Goal: Task Accomplishment & Management: Use online tool/utility

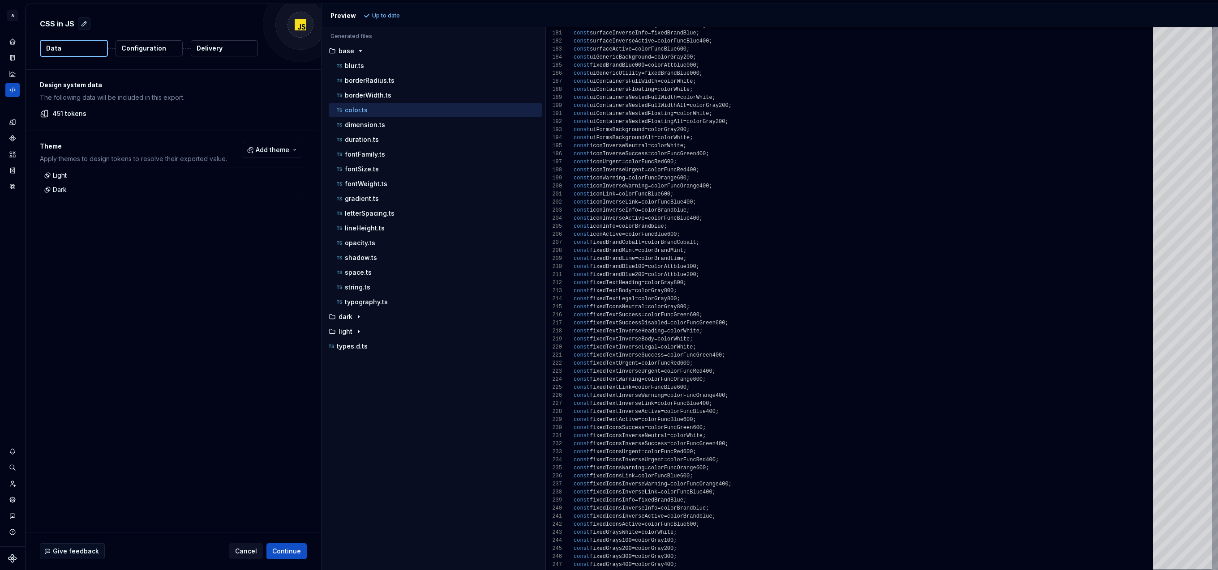
scroll to position [24, 64]
click at [250, 552] on span "Cancel" at bounding box center [246, 551] width 22 height 9
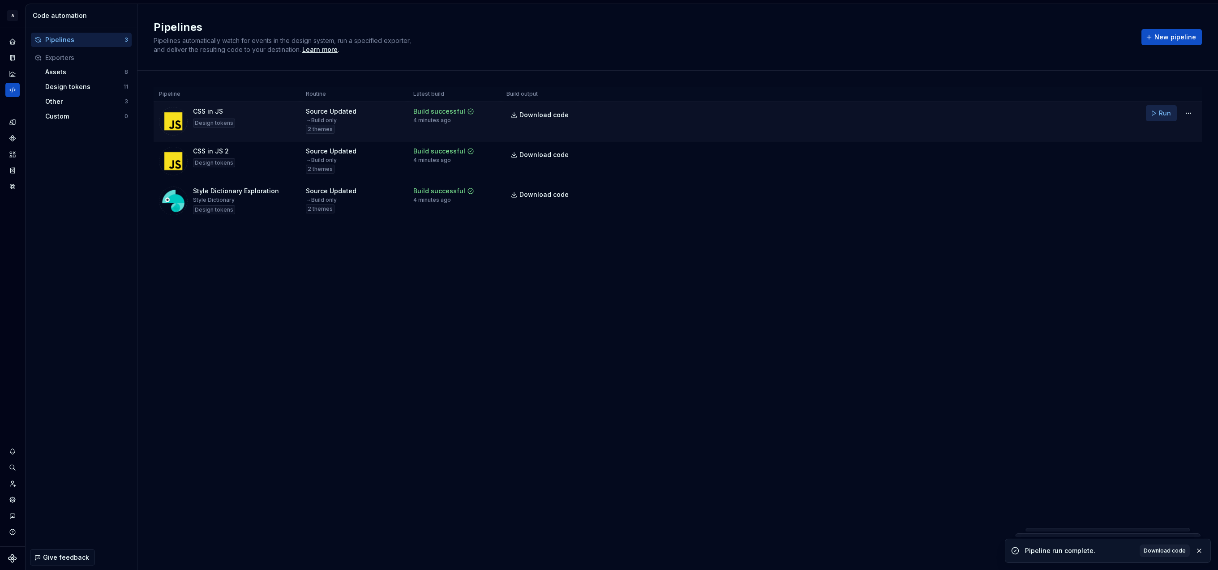
click at [1162, 113] on span "Run" at bounding box center [1164, 113] width 12 height 9
click at [1191, 112] on html "A Relay Design System Design system data Code automation Pipelines 3 Exporters …" at bounding box center [609, 285] width 1218 height 570
click at [1165, 131] on div "Edit pipeline" at bounding box center [1176, 132] width 77 height 9
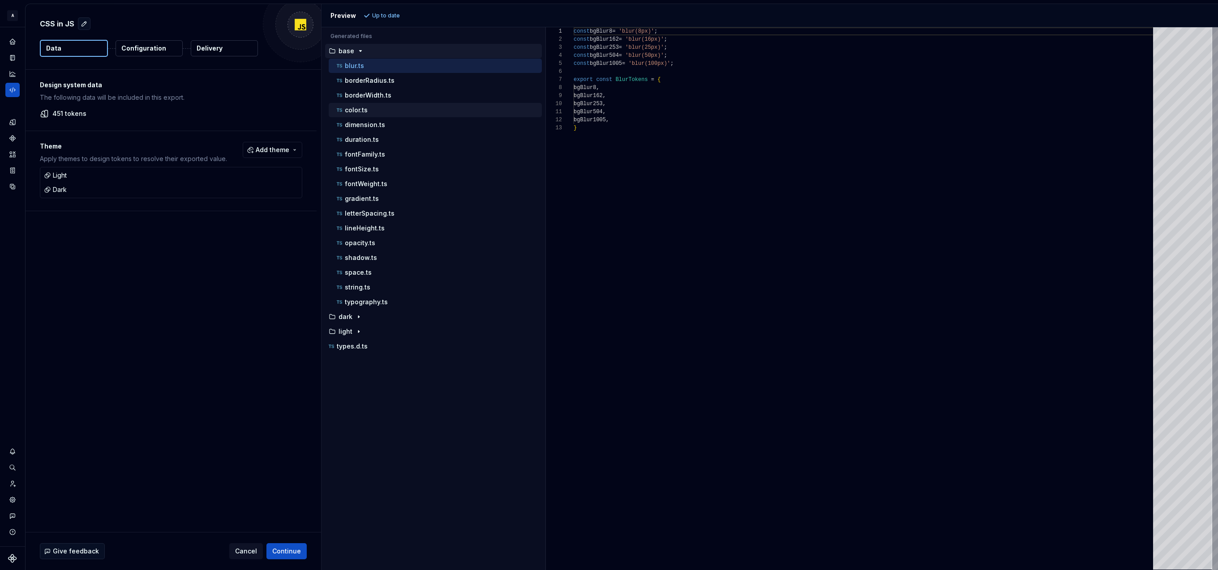
click at [368, 113] on div "color.ts" at bounding box center [438, 110] width 207 height 9
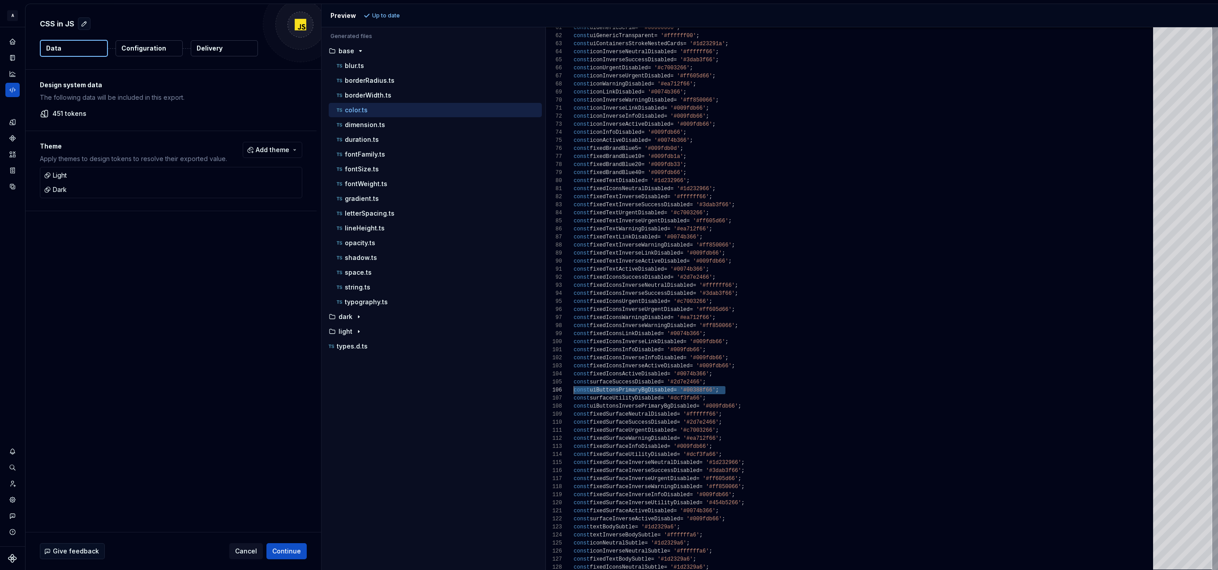
scroll to position [40, 0]
drag, startPoint x: 738, startPoint y: 390, endPoint x: 556, endPoint y: 393, distance: 181.3
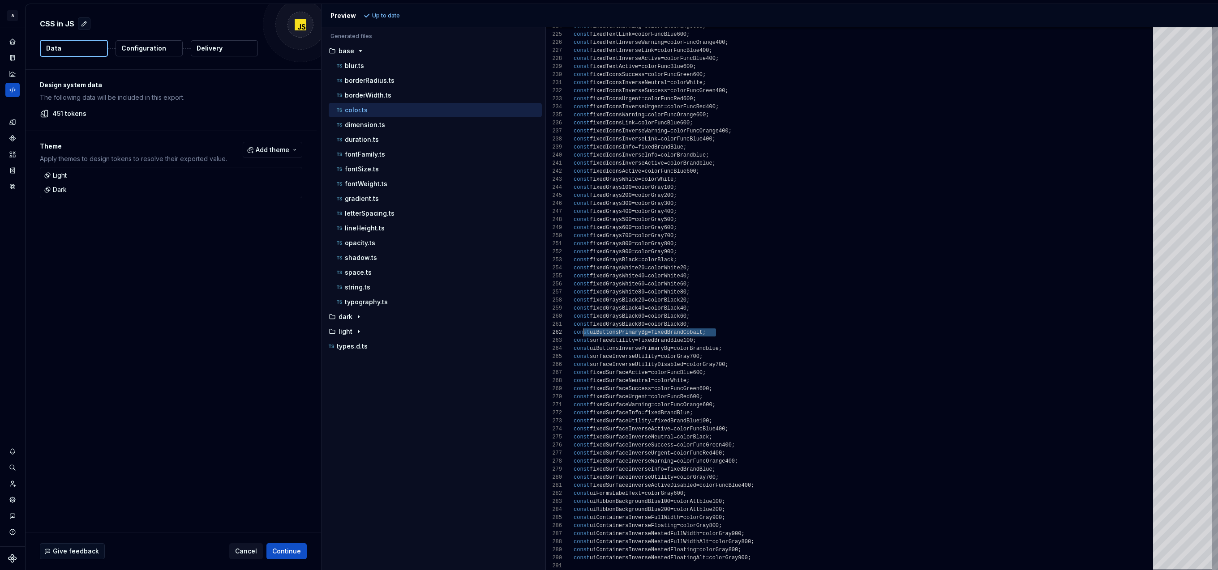
scroll to position [8, 0]
drag, startPoint x: 729, startPoint y: 330, endPoint x: 538, endPoint y: 329, distance: 190.7
click at [573, 329] on div "const uiContainersInverseFloating = colorGray800 ; const uiContainersInverseNes…" at bounding box center [865, 574] width 585 height 4697
click at [737, 211] on div "const uiContainersInverseFloating = colorGray800 ; const uiContainersInverseNes…" at bounding box center [865, 574] width 585 height 4697
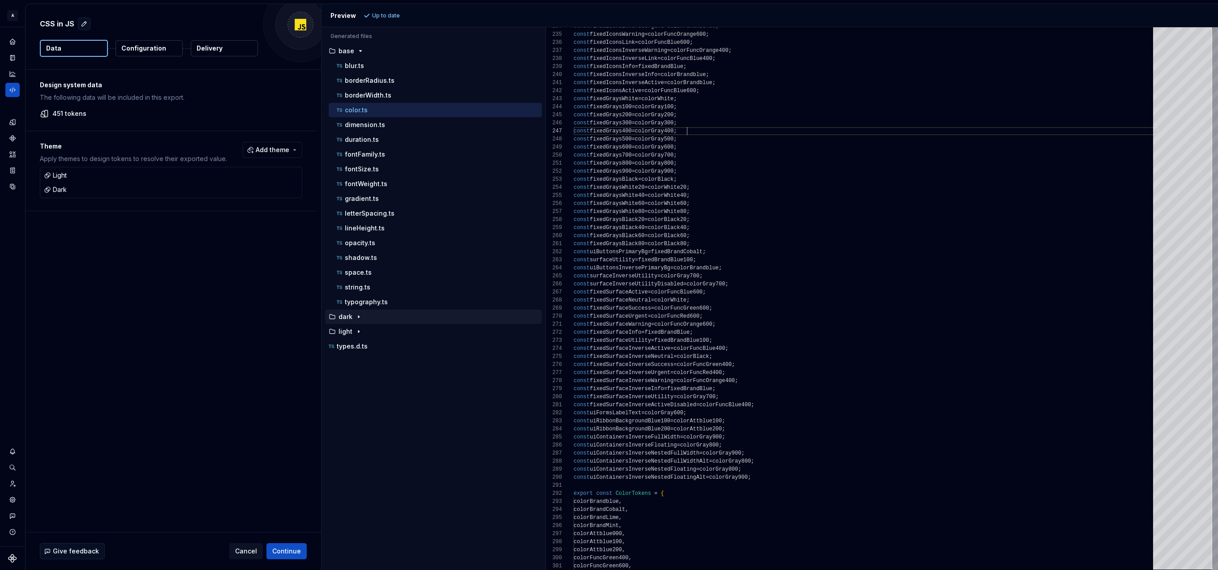
click at [360, 317] on icon "button" at bounding box center [358, 316] width 7 height 7
click at [366, 332] on p "color.ts" at bounding box center [356, 331] width 23 height 7
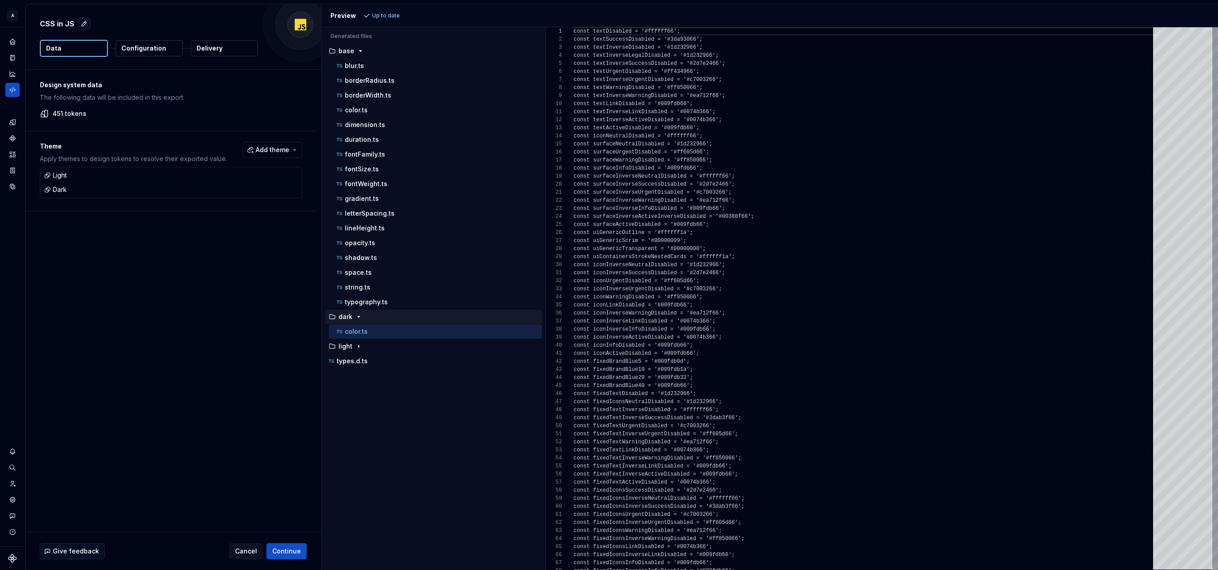
scroll to position [0, 0]
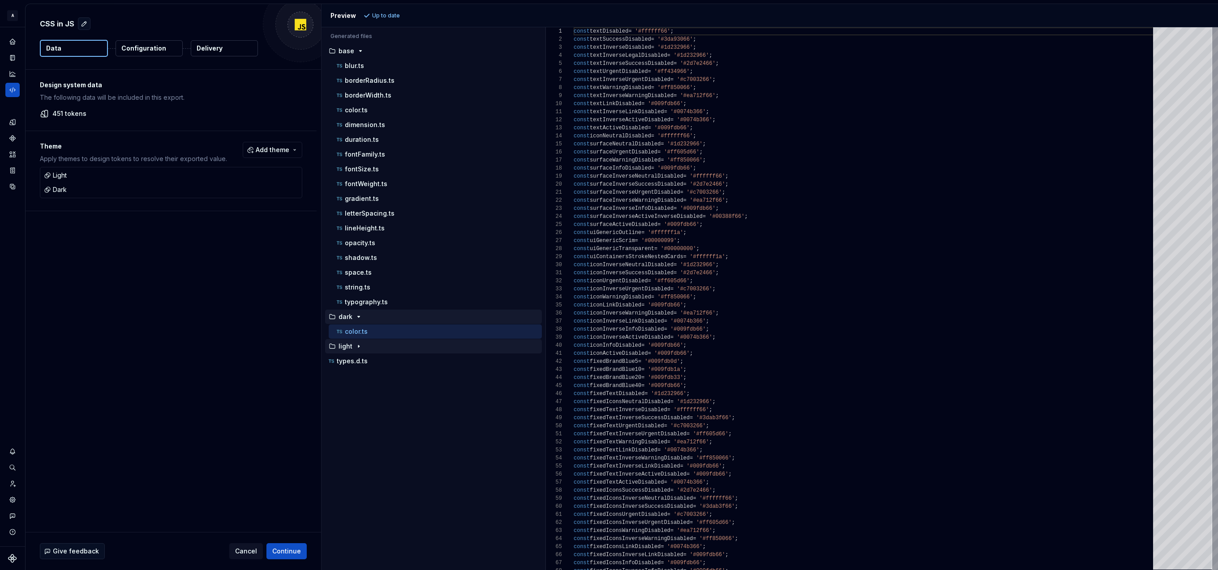
click at [426, 350] on div "light" at bounding box center [434, 346] width 215 height 7
click at [432, 365] on div "color.ts" at bounding box center [438, 361] width 207 height 9
click at [455, 336] on div "color.ts" at bounding box center [438, 331] width 207 height 9
click at [457, 361] on div "color.ts" at bounding box center [438, 361] width 207 height 9
type textarea "**********"
